Goal: Transaction & Acquisition: Purchase product/service

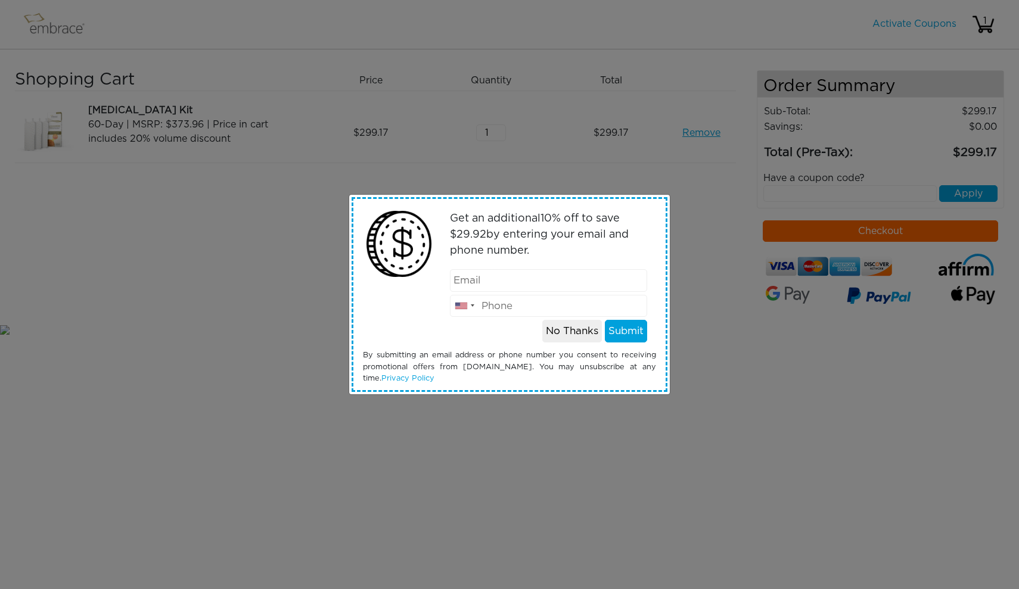
click at [577, 334] on button "No Thanks" at bounding box center [572, 331] width 60 height 23
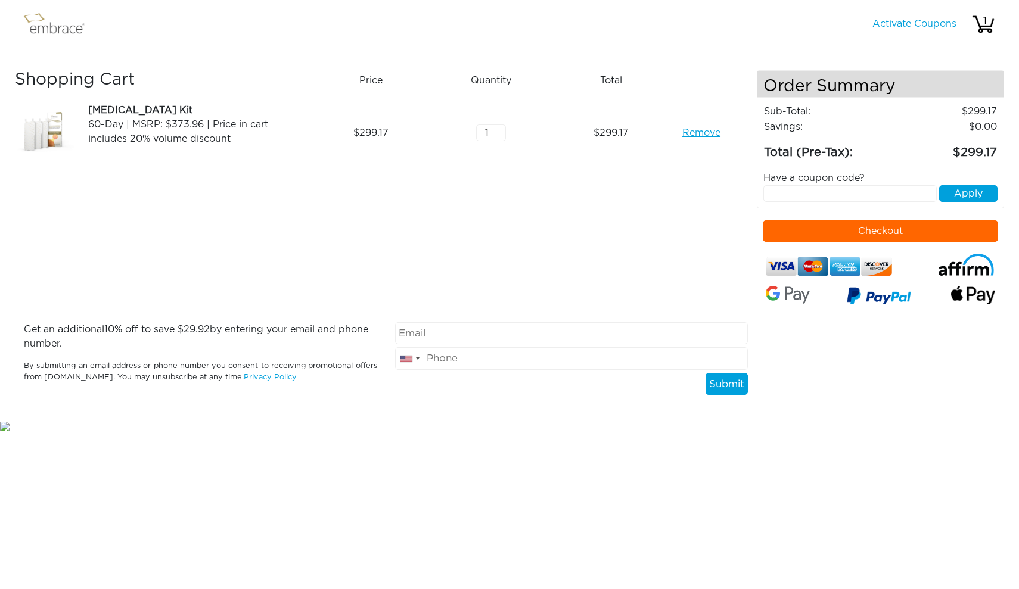
click at [795, 192] on input "text" at bounding box center [849, 193] width 173 height 17
type input "TEXT15OFF"
click at [968, 195] on button "Apply" at bounding box center [968, 193] width 58 height 17
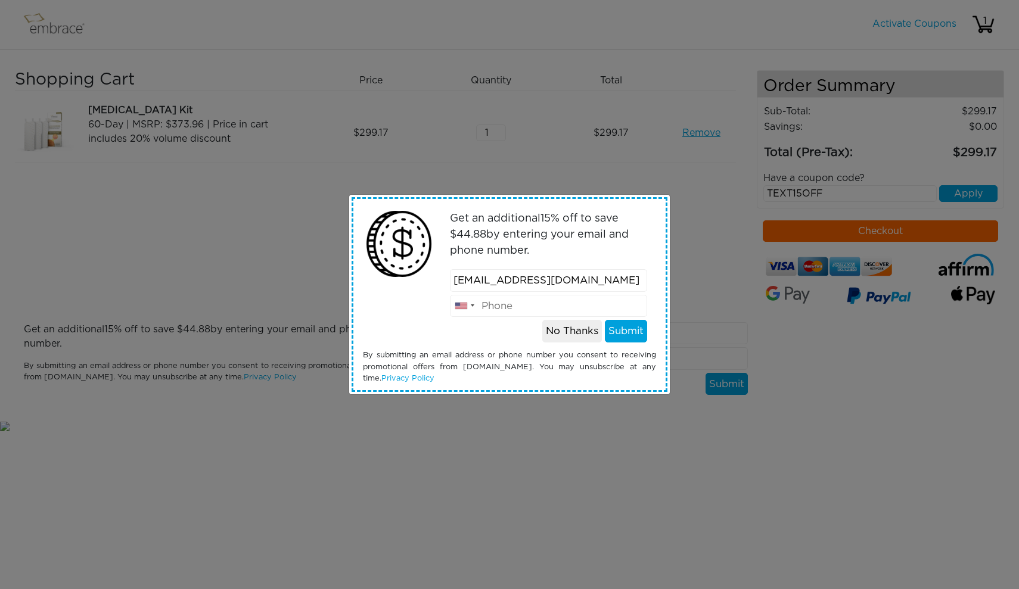
type input "jbrabham@sbcglobal.net"
type input "9726721311"
click at [633, 332] on button "Submit" at bounding box center [626, 331] width 42 height 23
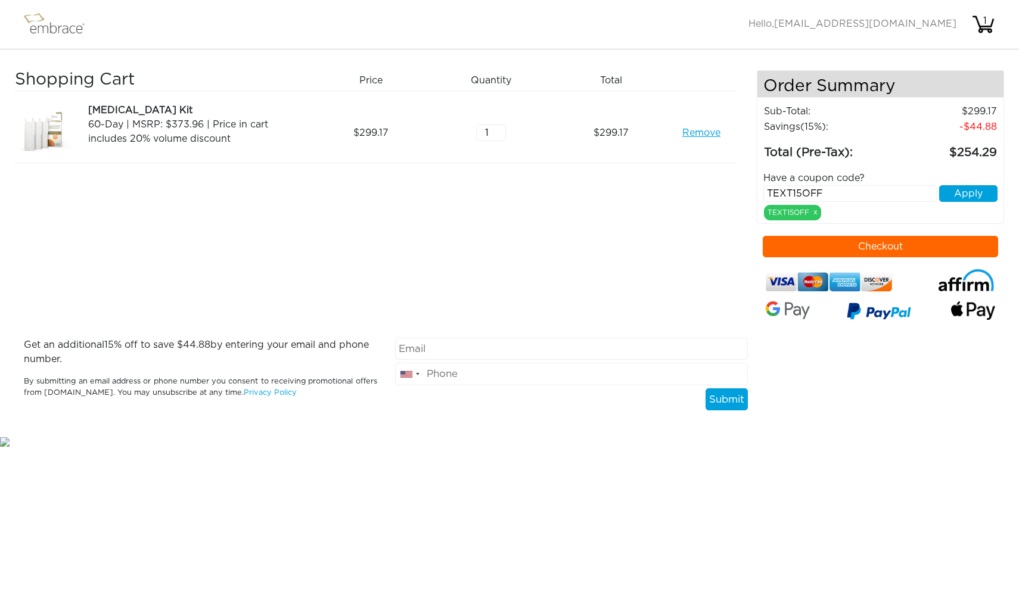
click at [894, 245] on button "Checkout" at bounding box center [879, 246] width 235 height 21
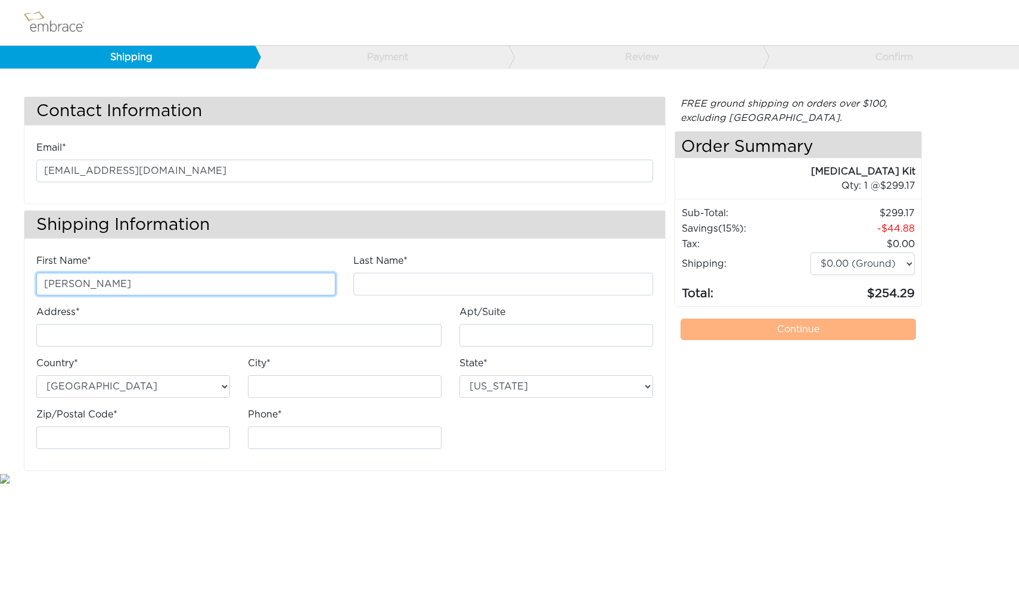
type input "jennifer"
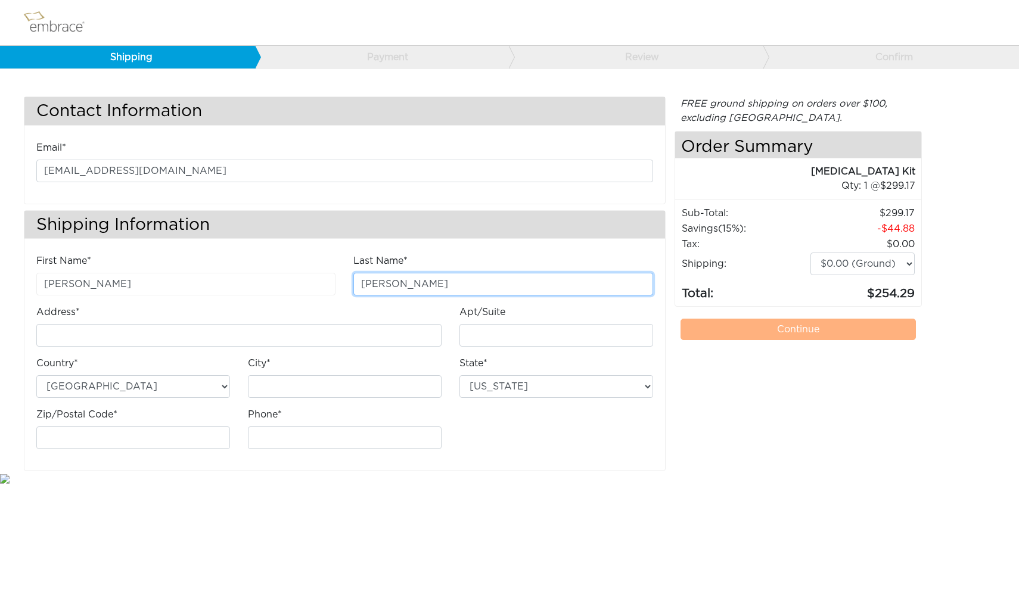
type input "brabham"
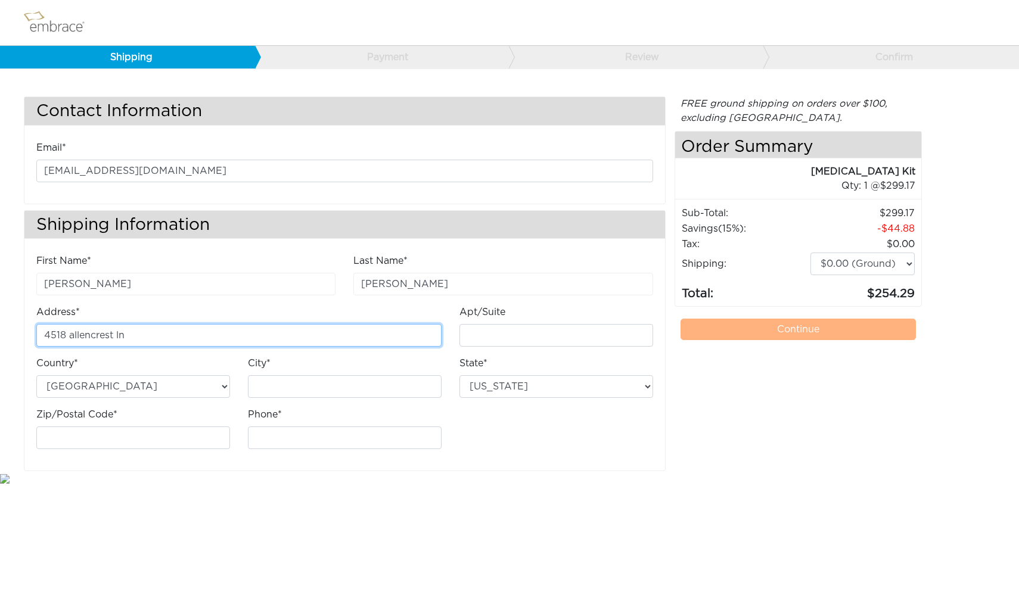
type input "4518 allencrest ln"
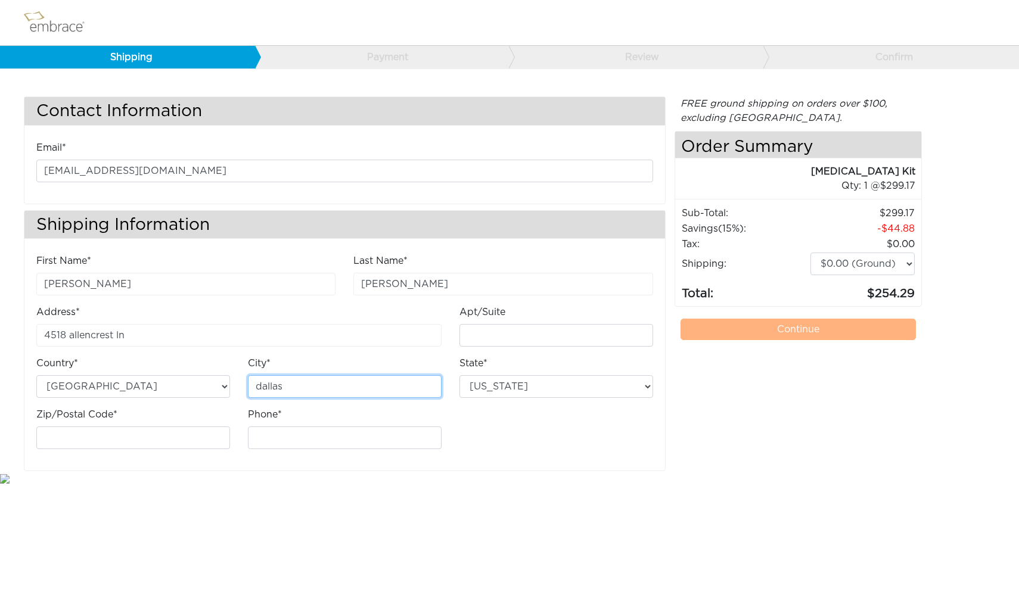
type input "dallas"
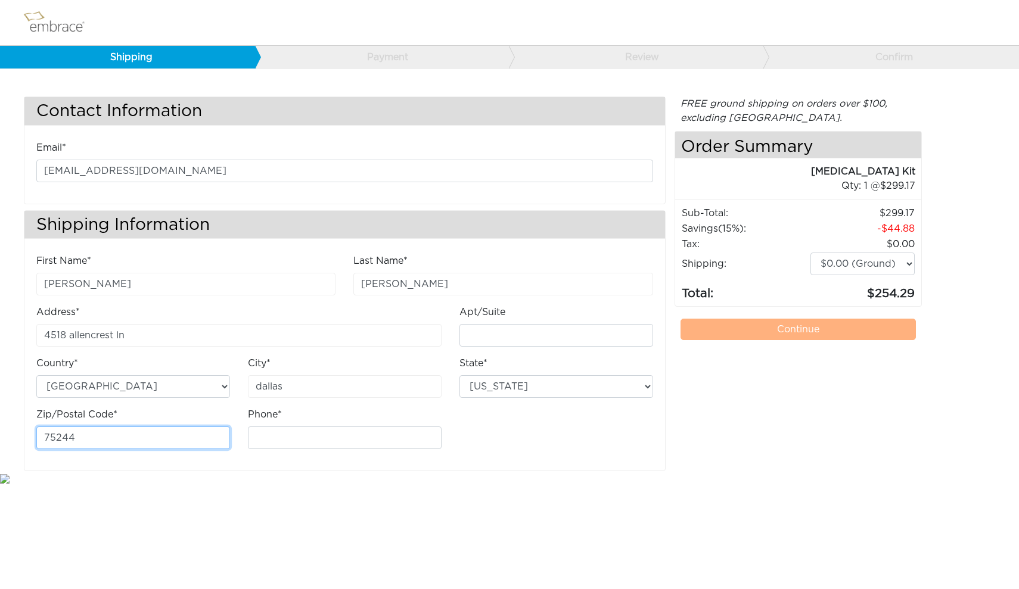
type input "75244"
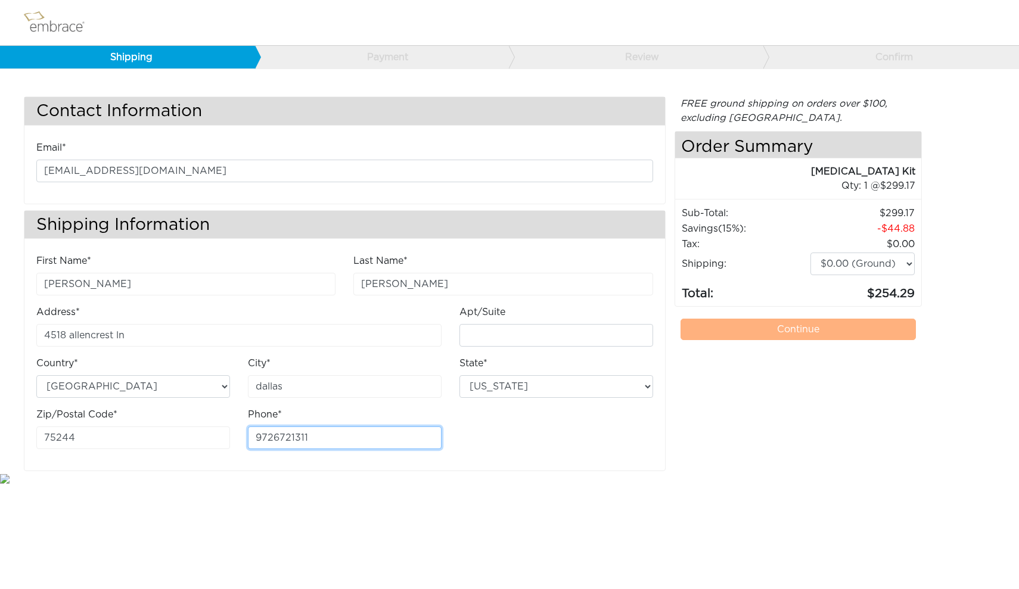
type input "9726721311"
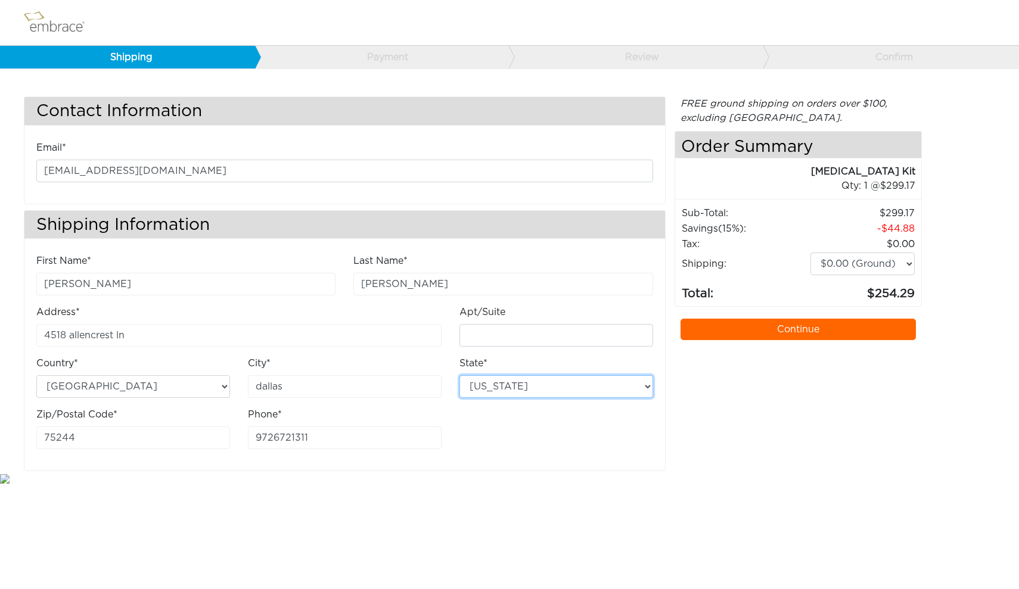
select select "TX"
select select "3"
click at [819, 330] on link "Continue" at bounding box center [797, 329] width 235 height 21
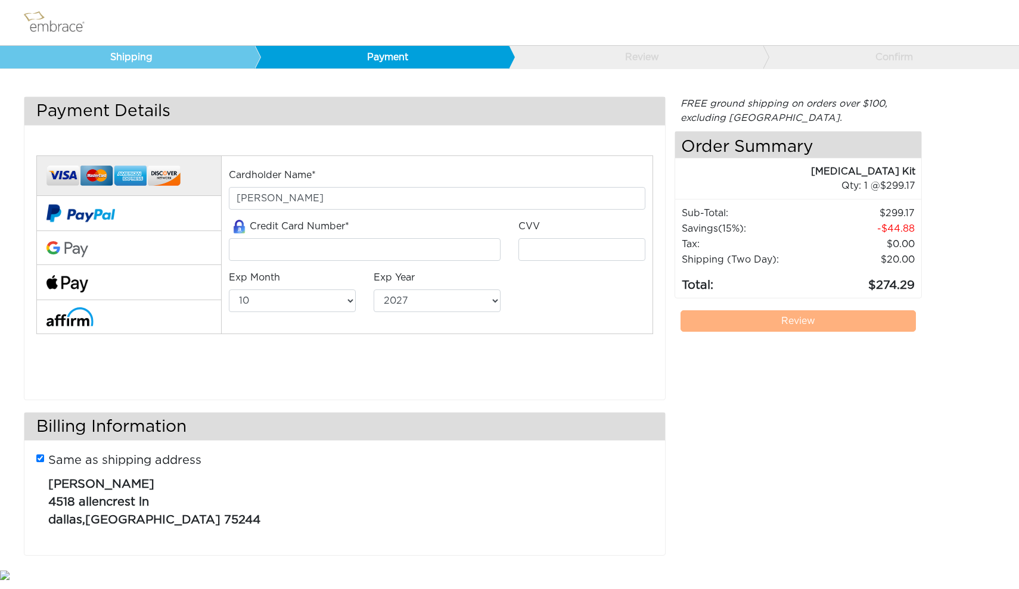
select select "10"
select select "2027"
click at [384, 250] on input "tel" at bounding box center [365, 249] width 272 height 23
type input "[PERSON_NAME]"
type input "4147202709895898"
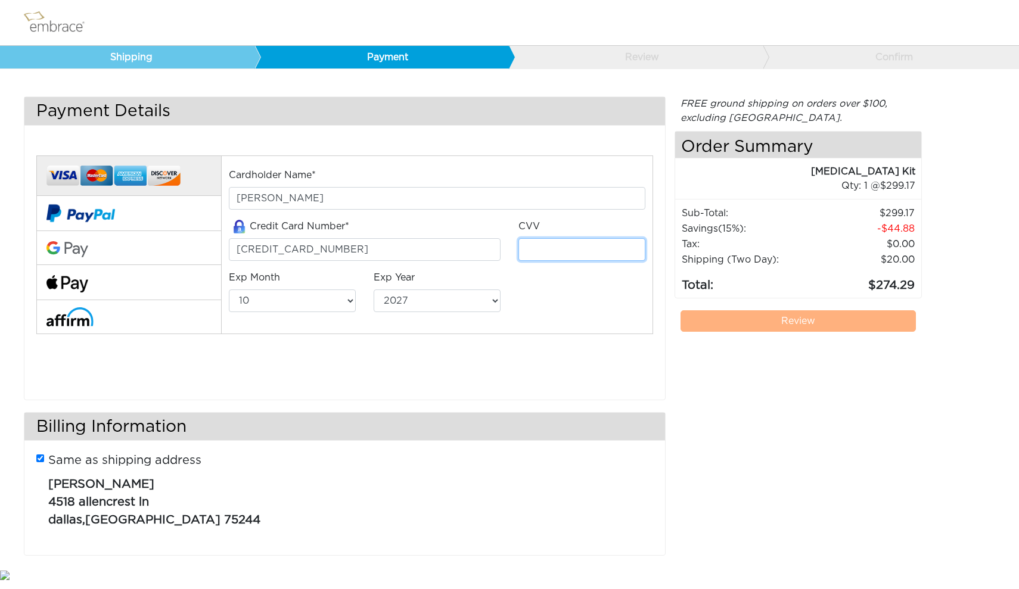
type input "557"
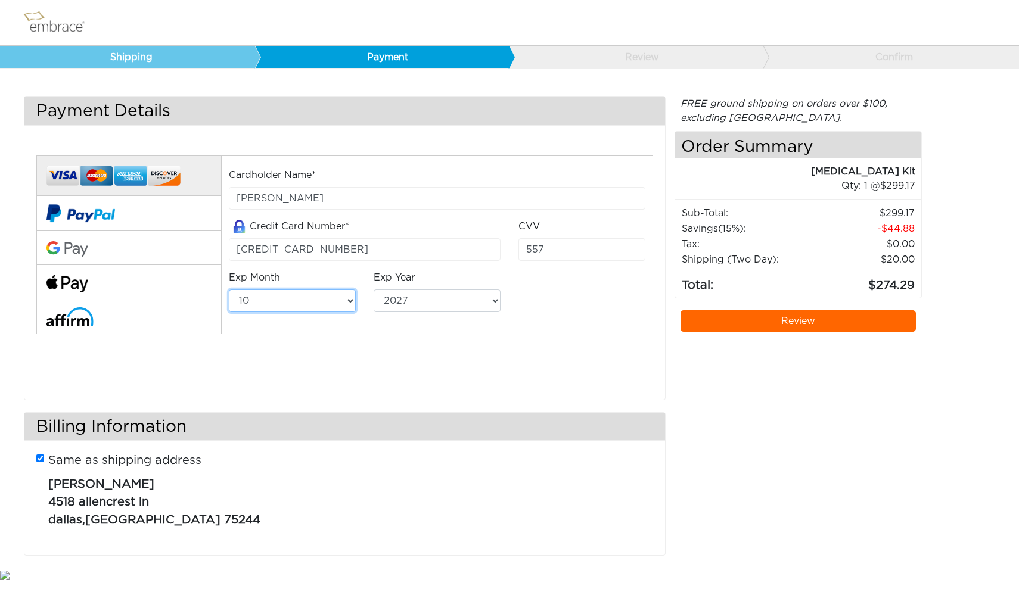
select select "11"
select select "2029"
click at [437, 353] on div "Cardholder Name* JENNIFER BRABHAM Credit Card Number* 4147202709895898 CVV 557 …" at bounding box center [344, 261] width 634 height 241
click at [676, 423] on div "FREE ground shipping on orders over $100, excluding Australia. Any applicable i…" at bounding box center [797, 332] width 247 height 471
click at [707, 450] on div "FREE ground shipping on orders over $100, excluding Australia. Any applicable i…" at bounding box center [797, 332] width 247 height 471
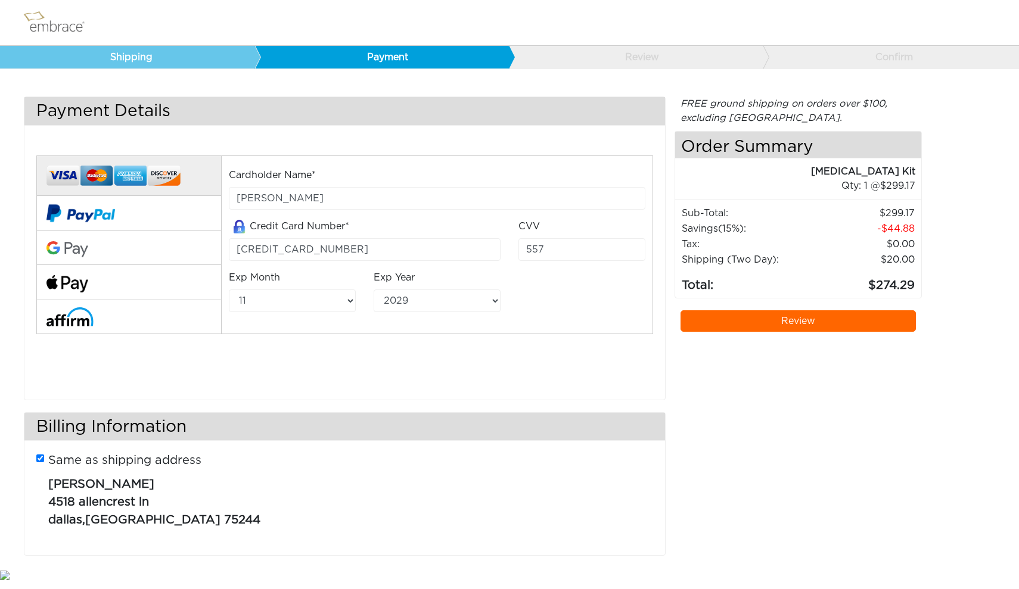
click at [805, 323] on link "Review" at bounding box center [797, 320] width 235 height 21
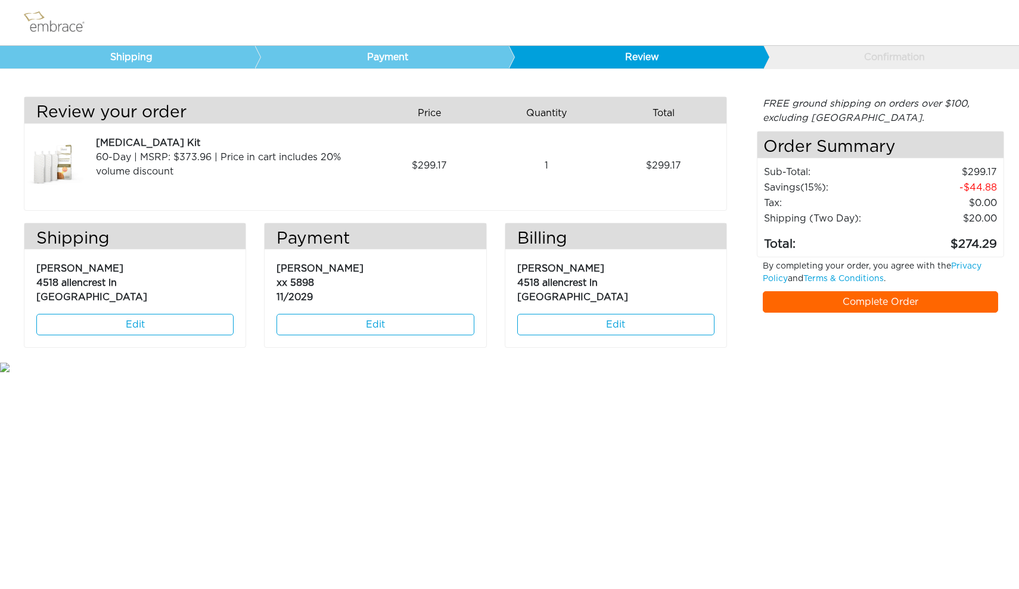
click at [882, 300] on link "Complete Order" at bounding box center [879, 301] width 235 height 21
